Goal: Transaction & Acquisition: Purchase product/service

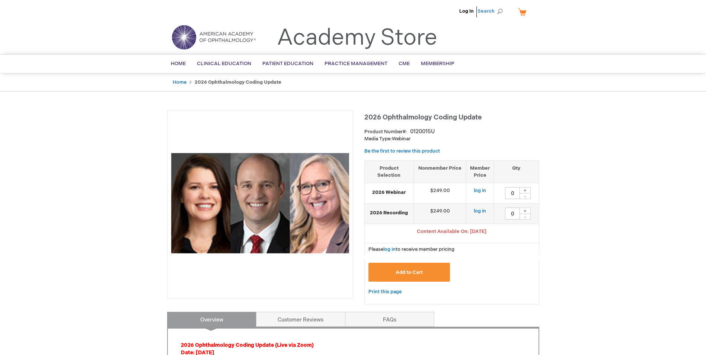
click at [490, 9] on span "Search" at bounding box center [491, 11] width 28 height 15
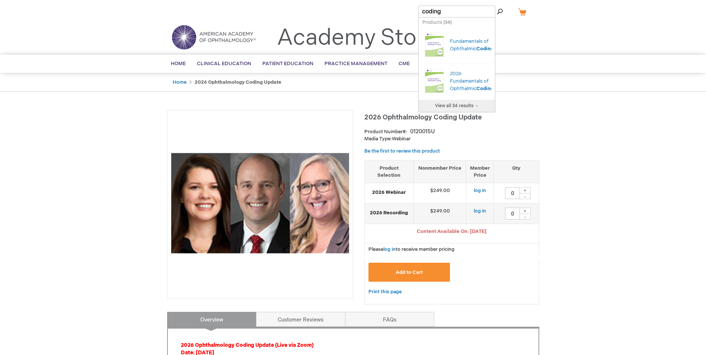
type input "coding"
click at [497, 6] on button "Search" at bounding box center [500, 12] width 6 height 12
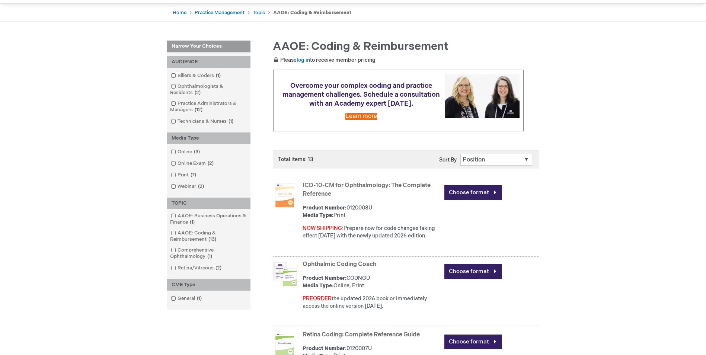
scroll to position [74, 0]
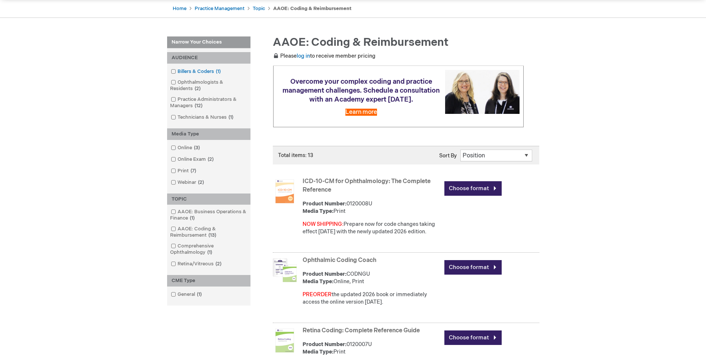
click at [189, 71] on link "Billers & Coders 1 item" at bounding box center [196, 71] width 55 height 7
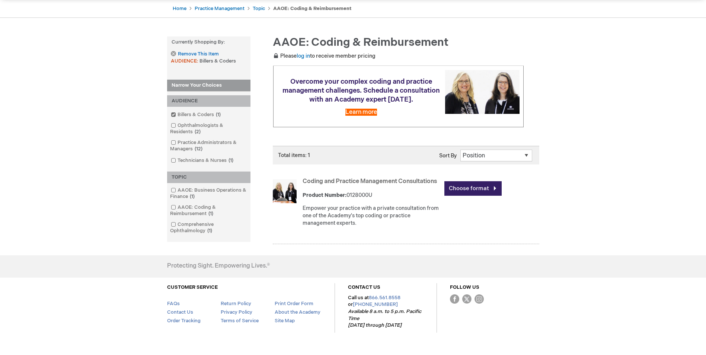
scroll to position [37, 0]
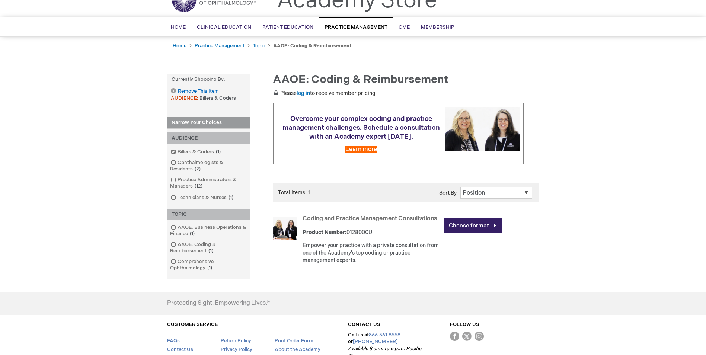
scroll to position [74, 0]
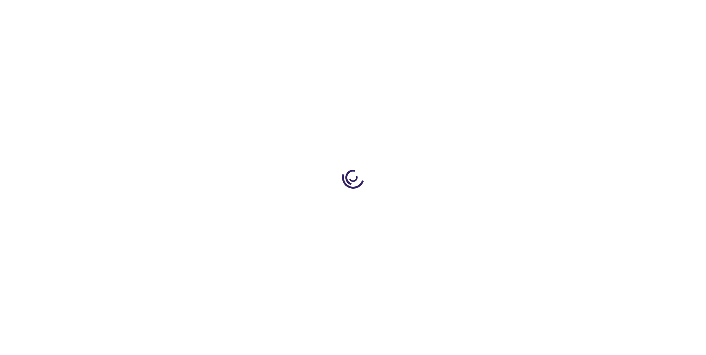
type input "0"
